Goal: Task Accomplishment & Management: Manage account settings

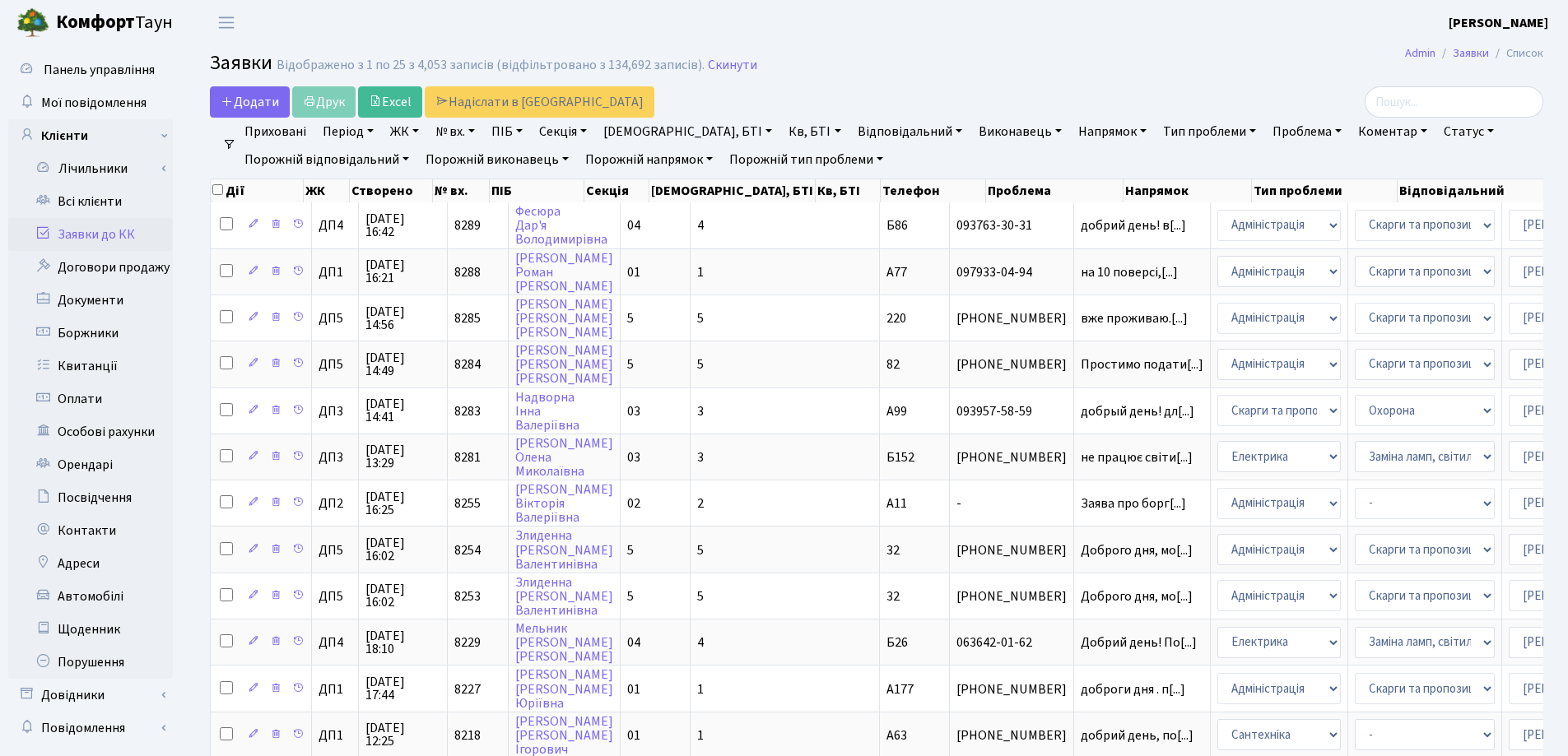
select select "25"
click at [941, 73] on h2 "Заявки Відображено з 1 по 25 з 4,053 записів (відфільтровано з 134,692 записів)…" at bounding box center [876, 66] width 1333 height 28
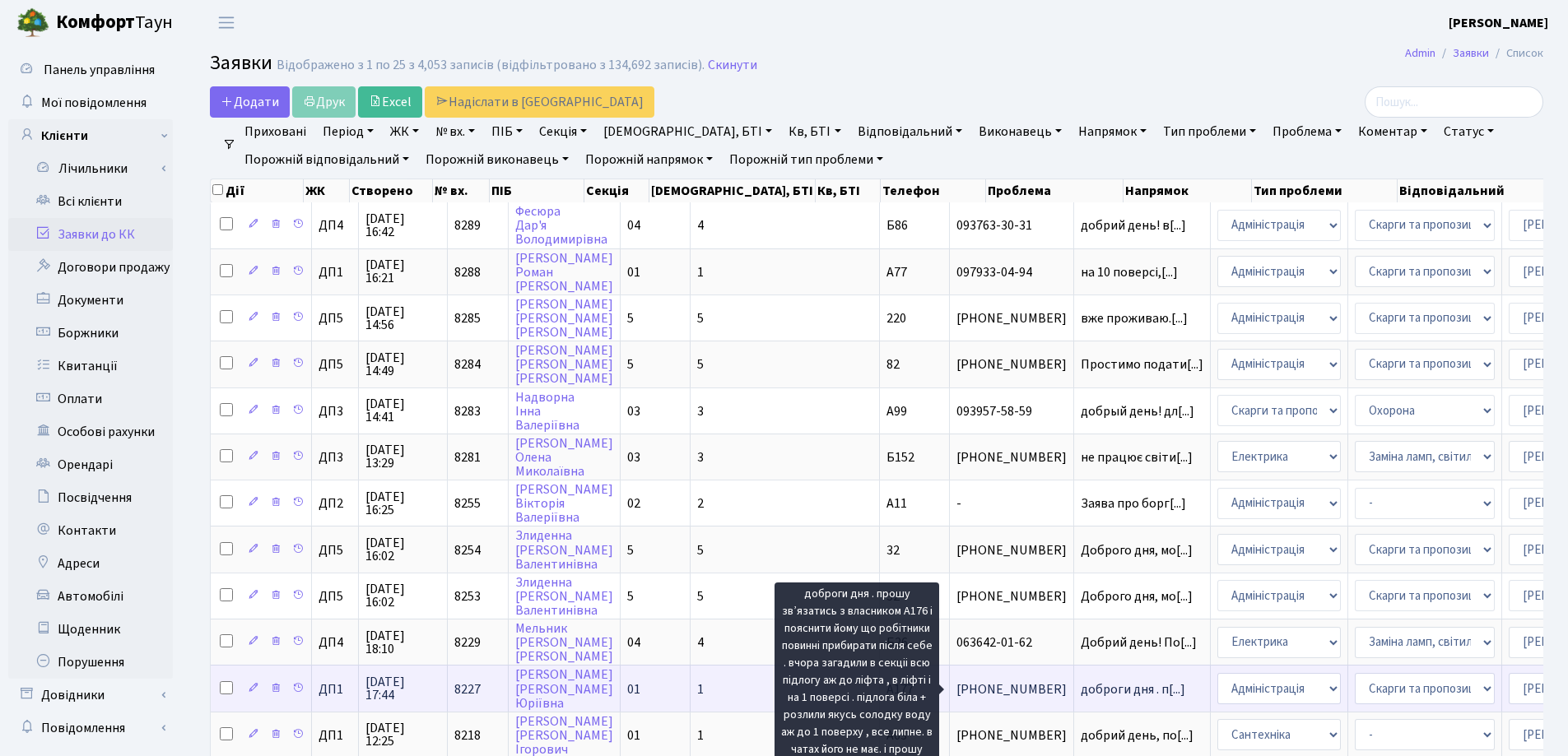
scroll to position [3, 0]
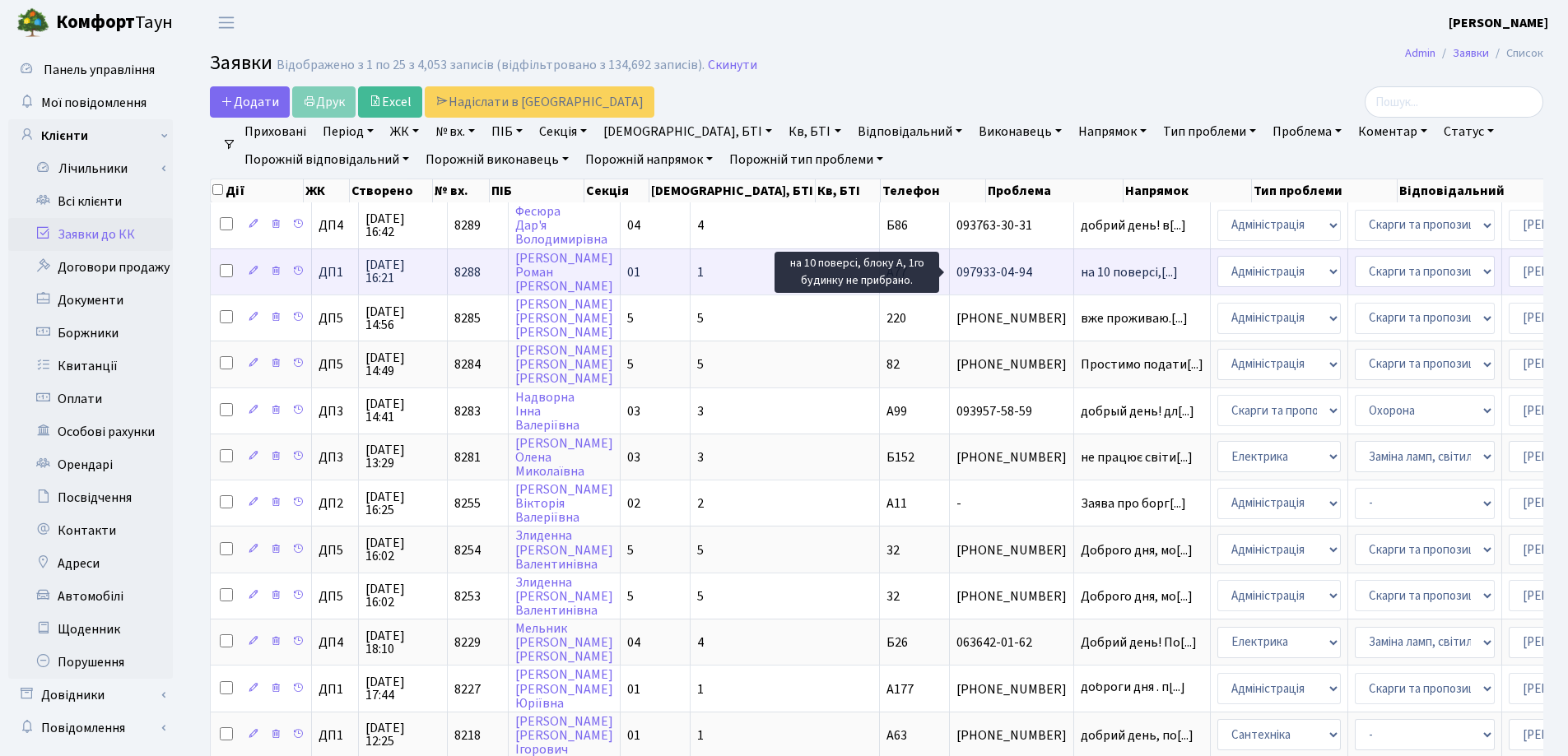
click at [1081, 274] on span "на 10 поверсі,[...]" at bounding box center [1129, 273] width 97 height 19
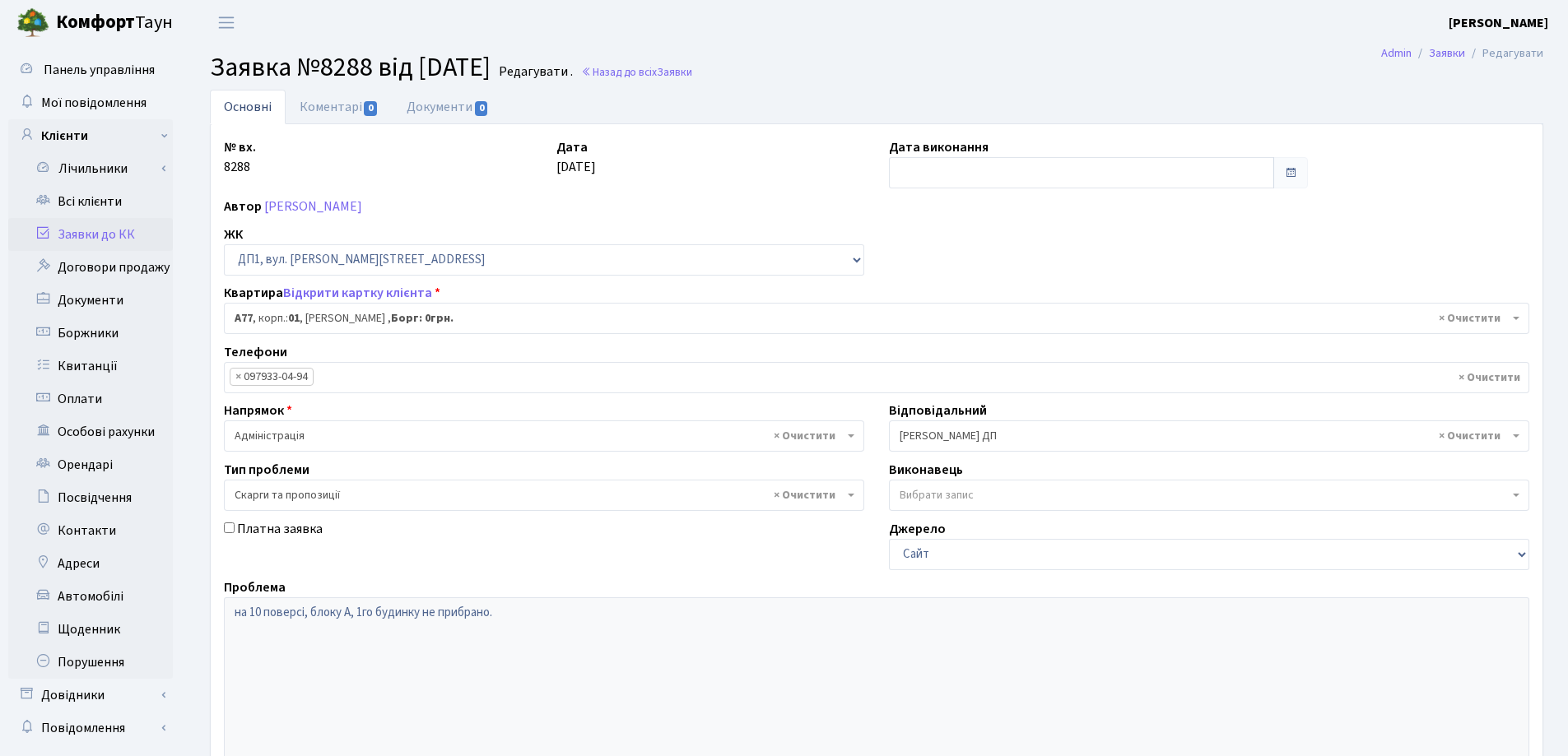
select select "29680"
select select "55"
click at [354, 115] on link "Коментарі 0" at bounding box center [339, 107] width 107 height 33
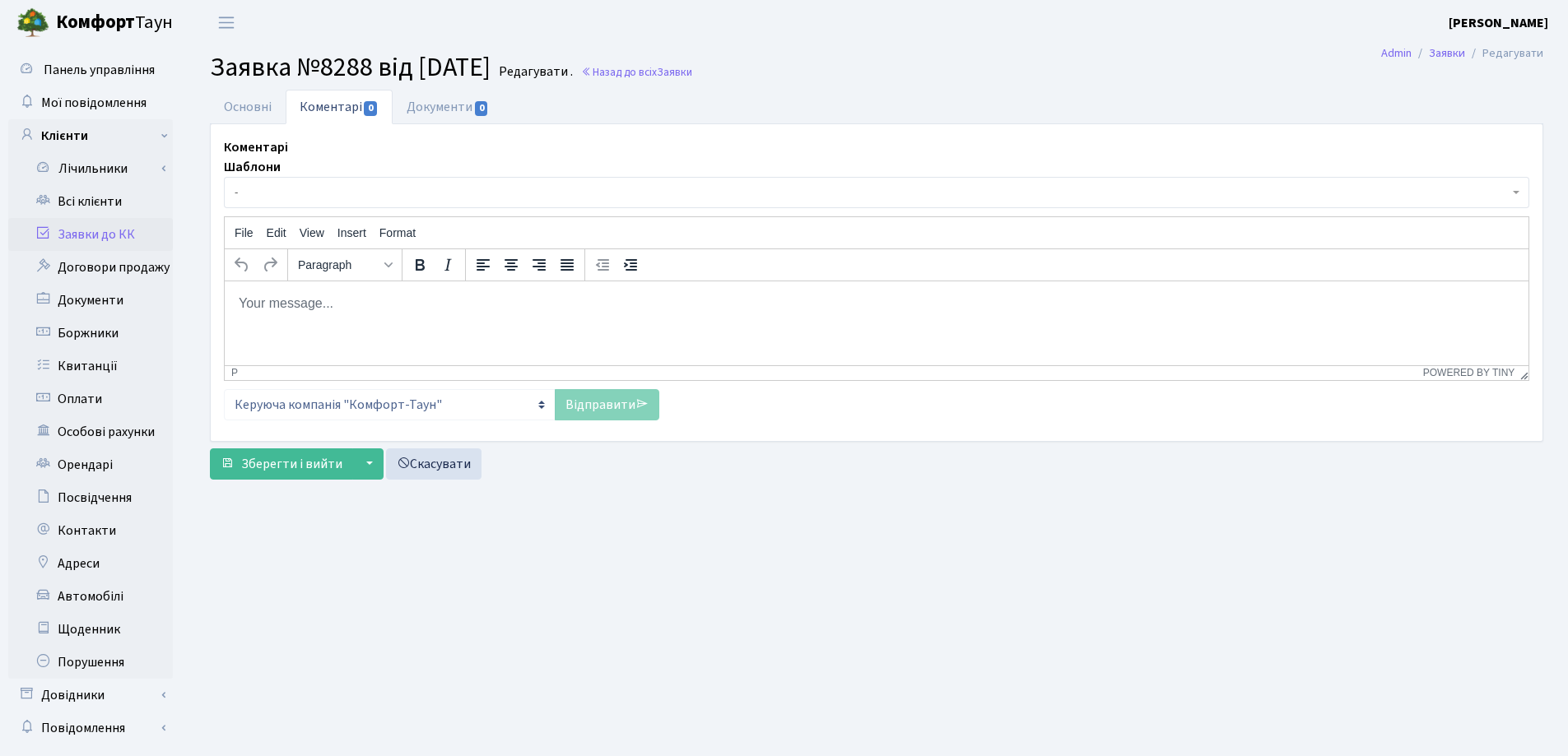
click at [263, 309] on body "Rich Text Area. Press ALT-0 for help." at bounding box center [876, 303] width 1278 height 19
click at [595, 404] on link "Відправити" at bounding box center [607, 405] width 105 height 32
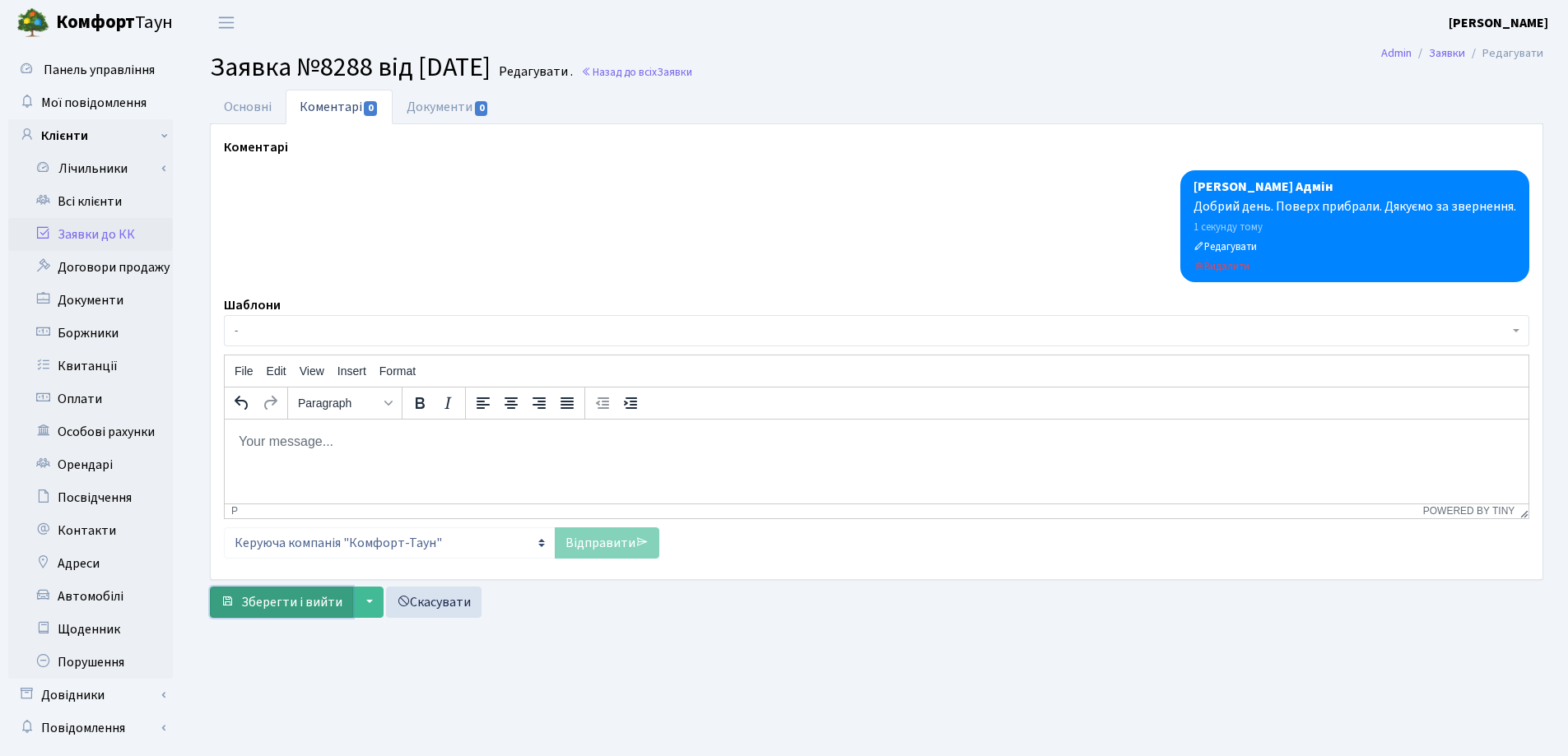
click at [271, 607] on span "Зберегти і вийти" at bounding box center [291, 603] width 101 height 19
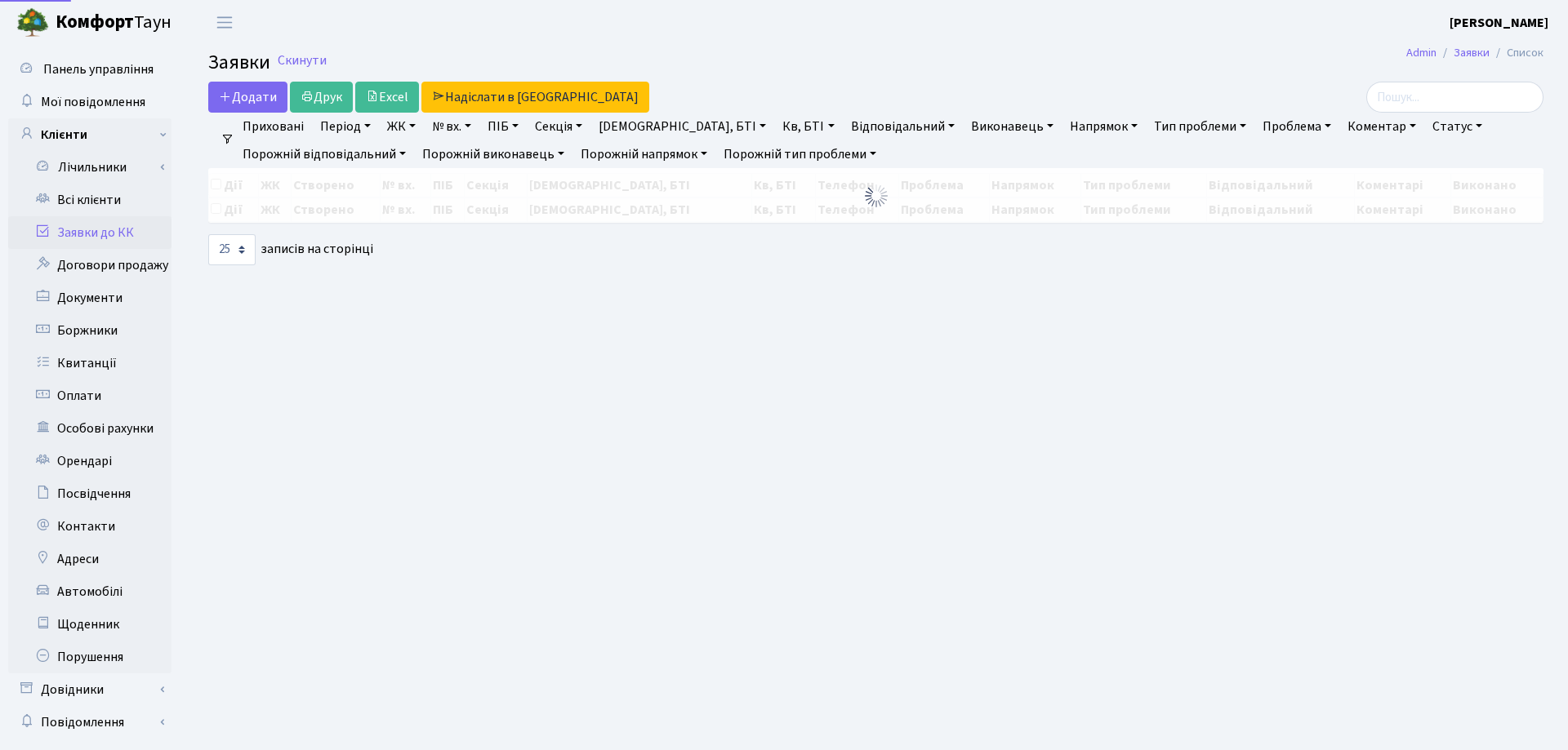
select select "25"
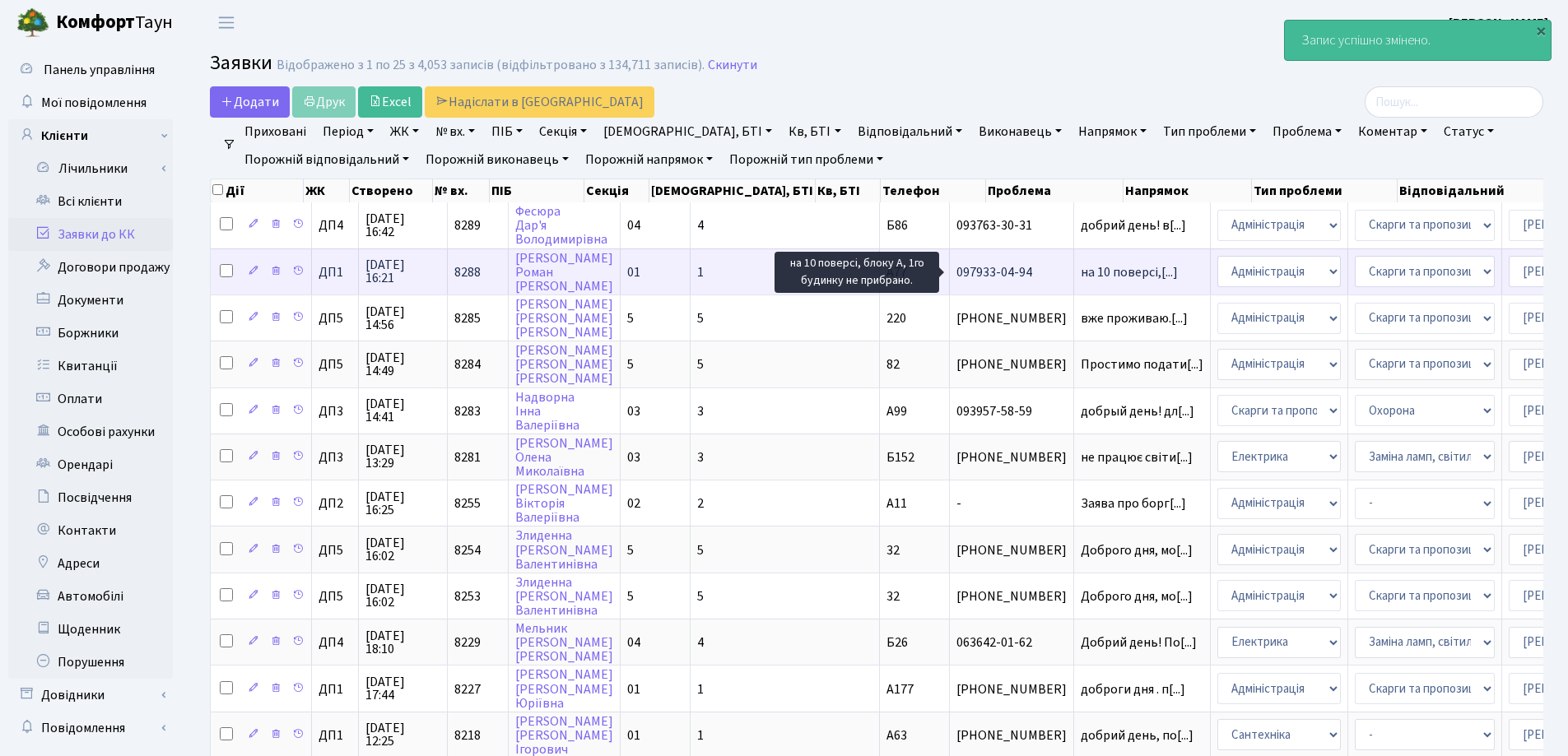
click at [1081, 275] on span "на 10 поверсі,[...]" at bounding box center [1129, 273] width 97 height 19
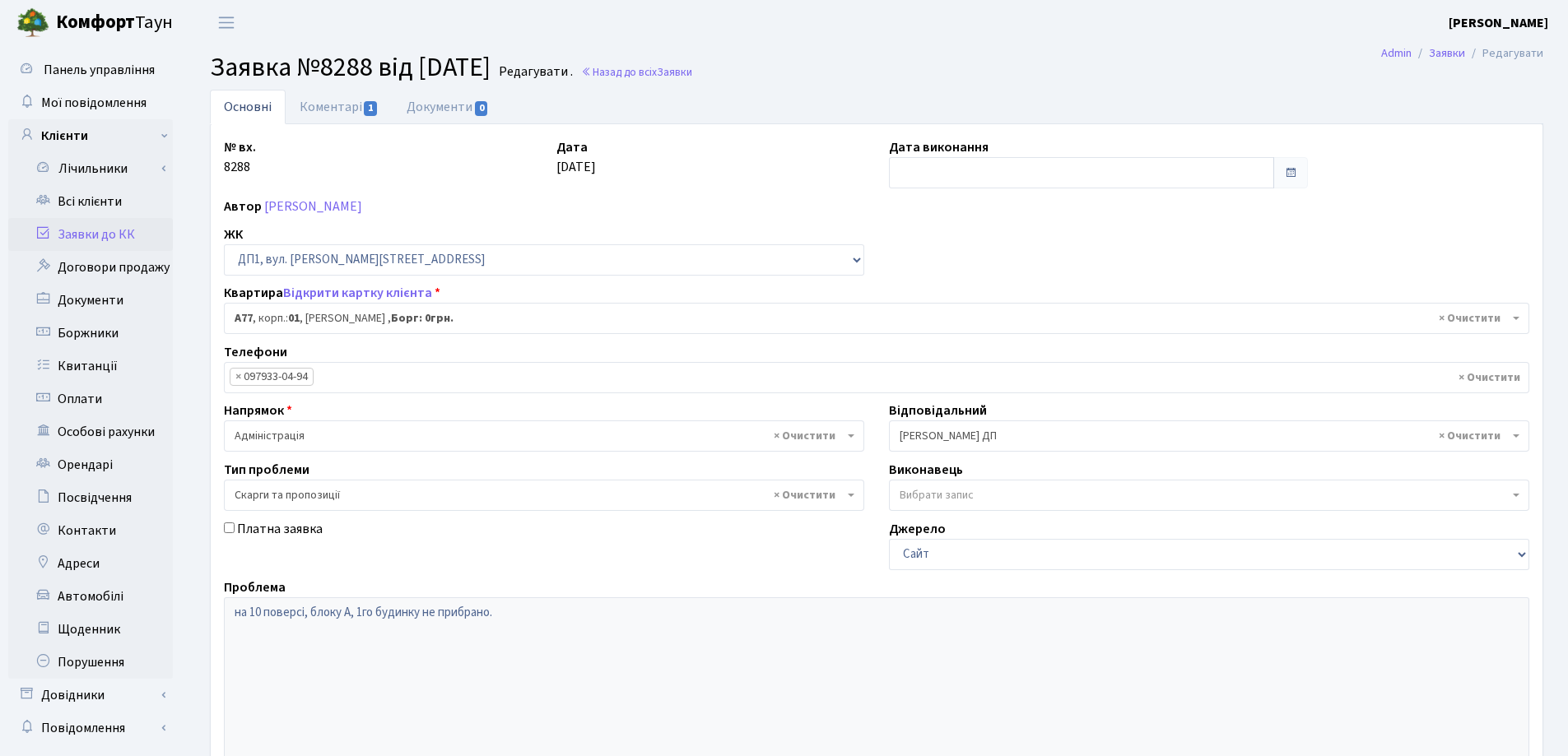
select select "29680"
select select "55"
click at [899, 172] on input "text" at bounding box center [1081, 173] width 385 height 32
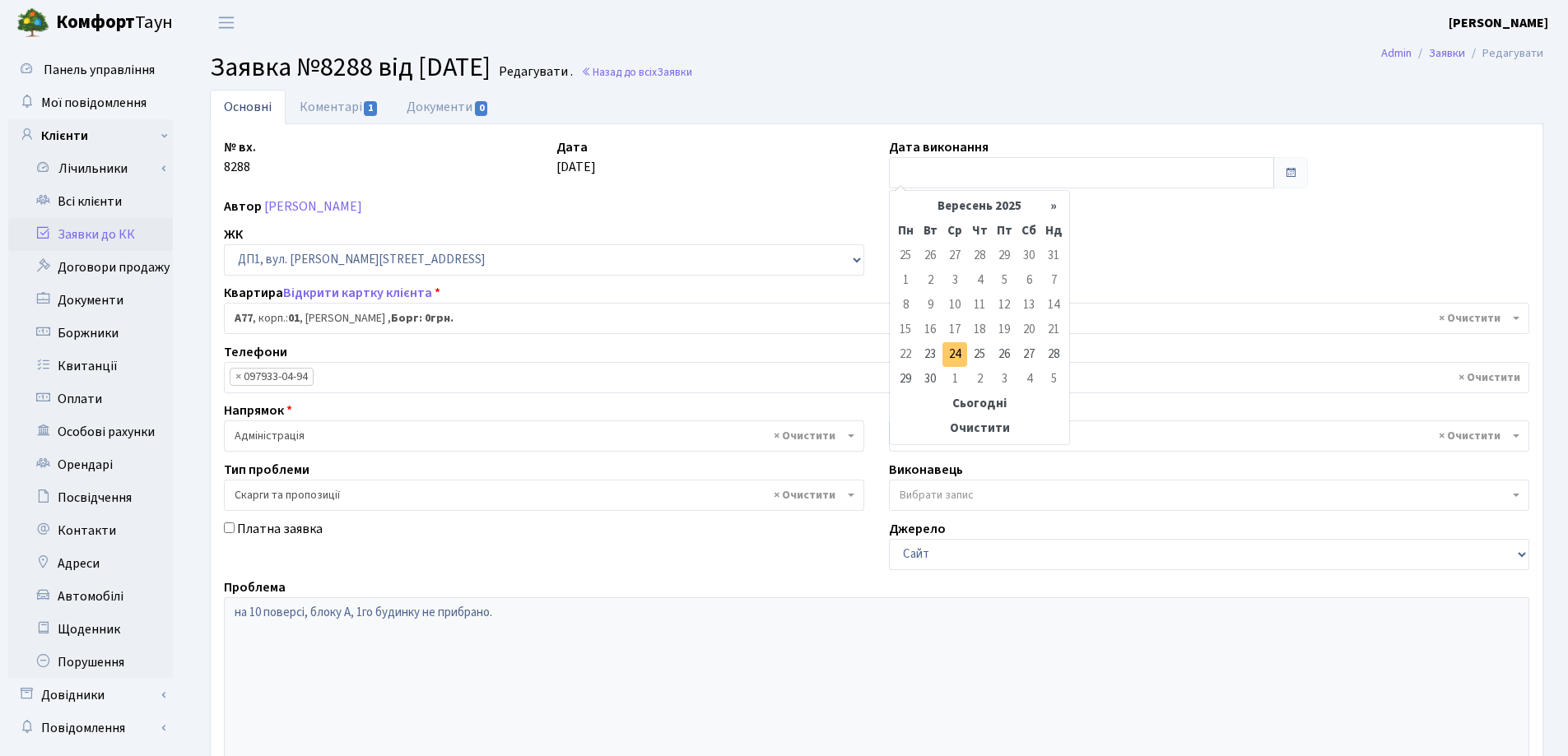
click at [956, 352] on td "24" at bounding box center [955, 354] width 25 height 25
type input "[DATE]"
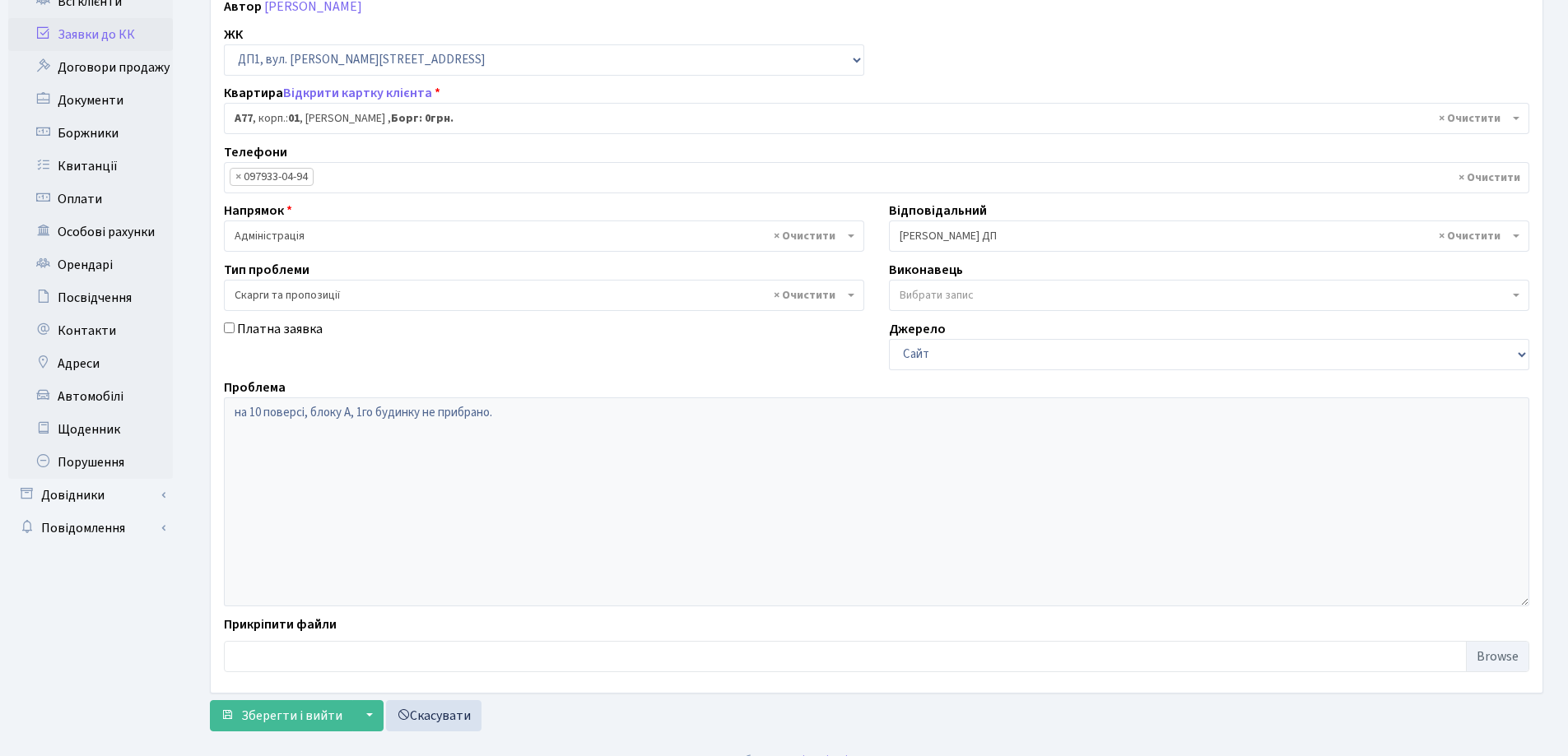
scroll to position [224, 0]
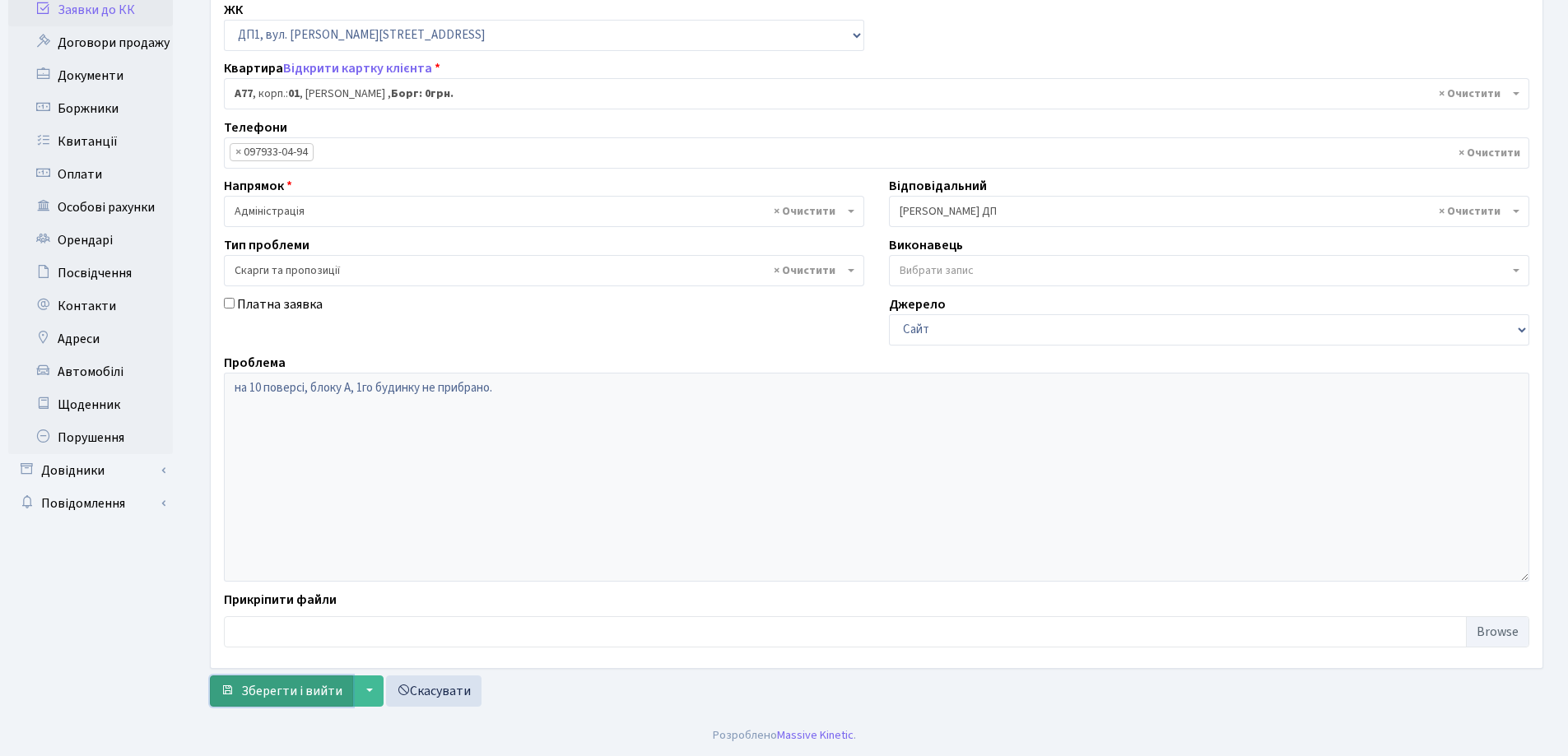
click at [301, 699] on span "Зберегти і вийти" at bounding box center [291, 692] width 101 height 19
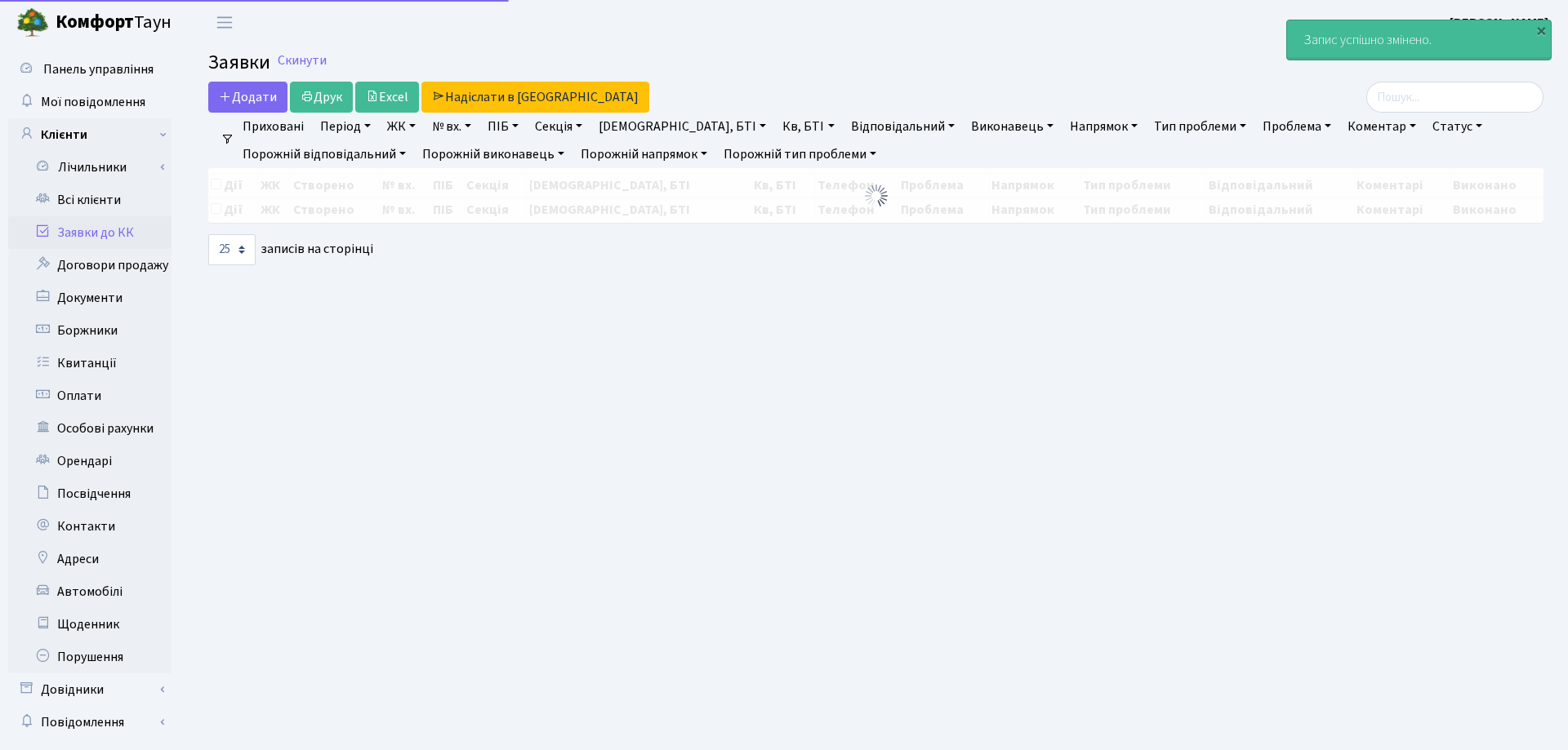
select select "25"
